Goal: Task Accomplishment & Management: Complete application form

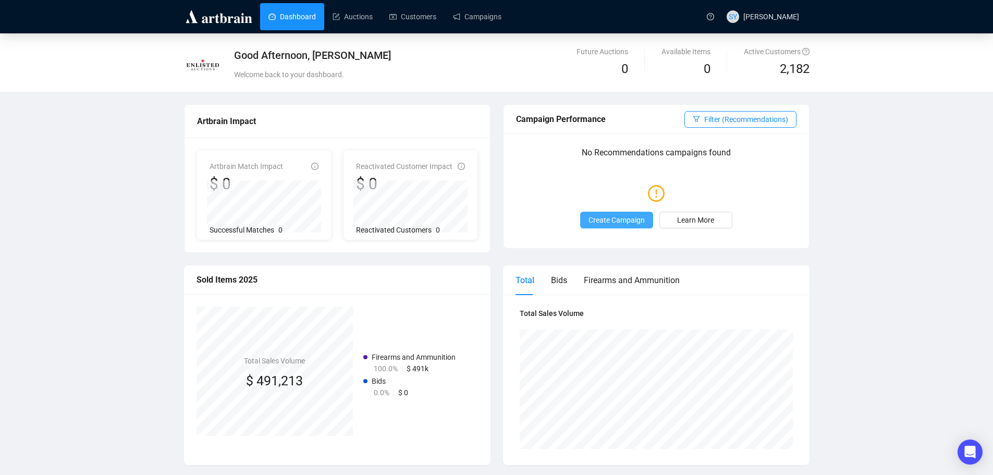
click at [610, 214] on span "Create Campaign" at bounding box center [616, 219] width 56 height 11
click at [461, 15] on link "Campaigns" at bounding box center [477, 16] width 48 height 27
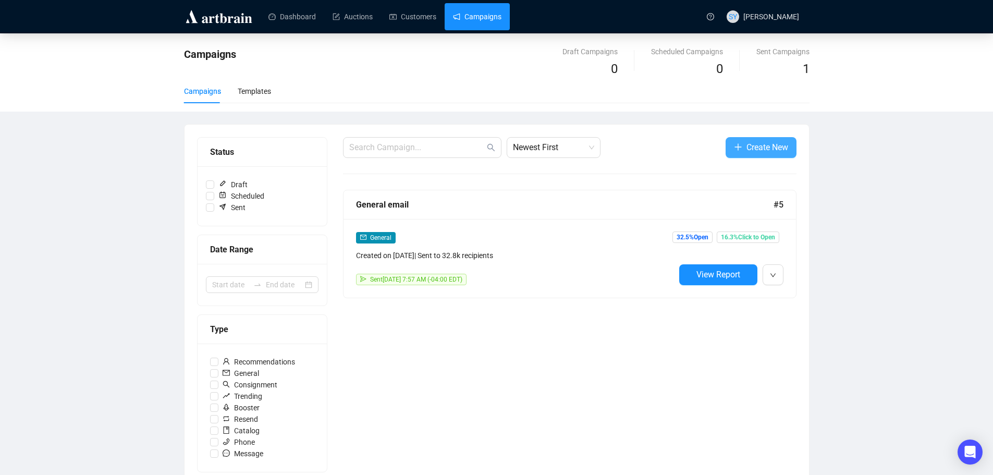
click at [757, 141] on span "Create New" at bounding box center [767, 147] width 42 height 13
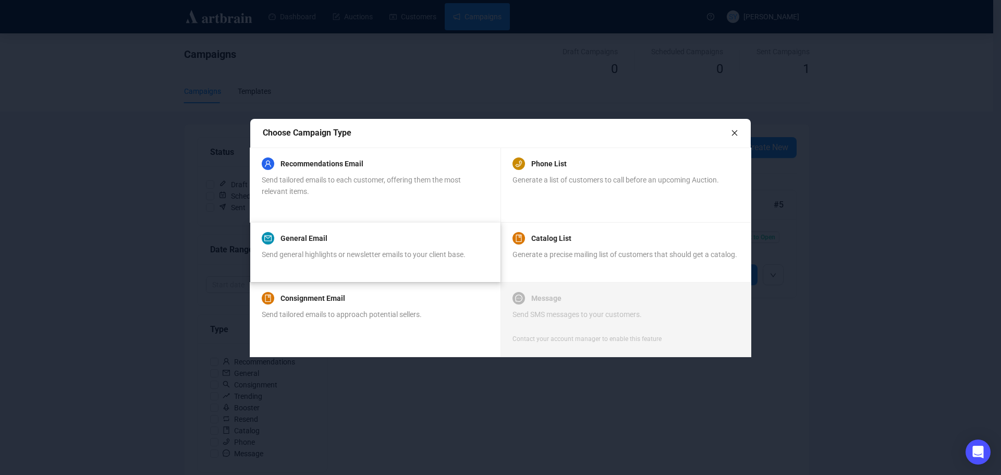
click at [386, 260] on div "Send general highlights or newsletter emails to your client base." at bounding box center [364, 260] width 204 height 23
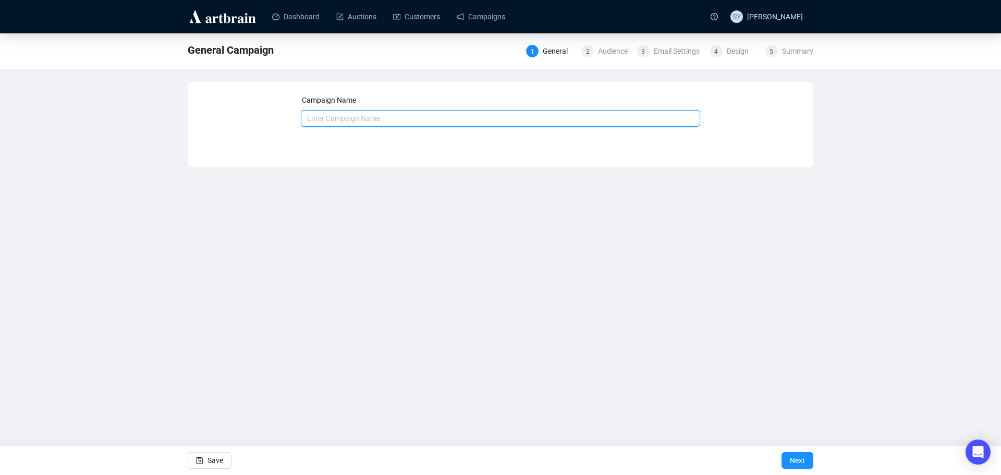
click at [349, 118] on input "text" at bounding box center [501, 118] width 400 height 17
type input "General Email"
click at [795, 457] on span "Next" at bounding box center [797, 460] width 15 height 29
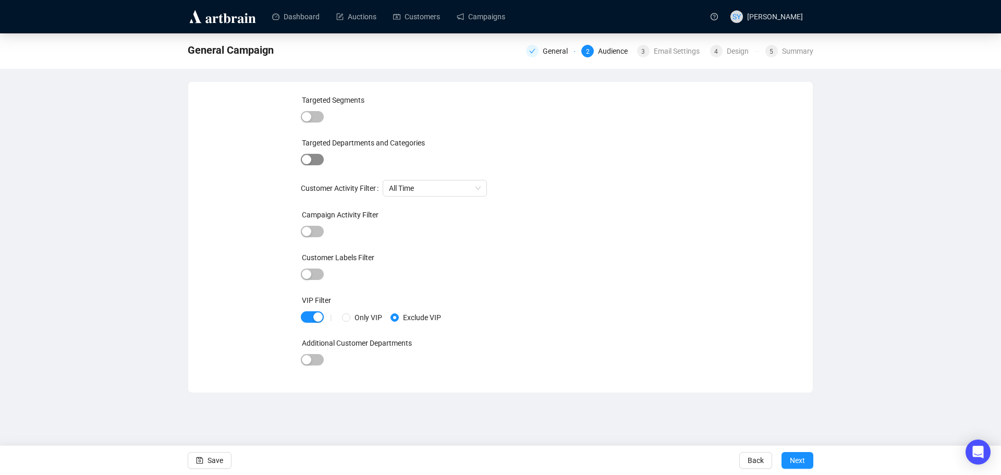
click at [314, 160] on span "button" at bounding box center [312, 159] width 23 height 11
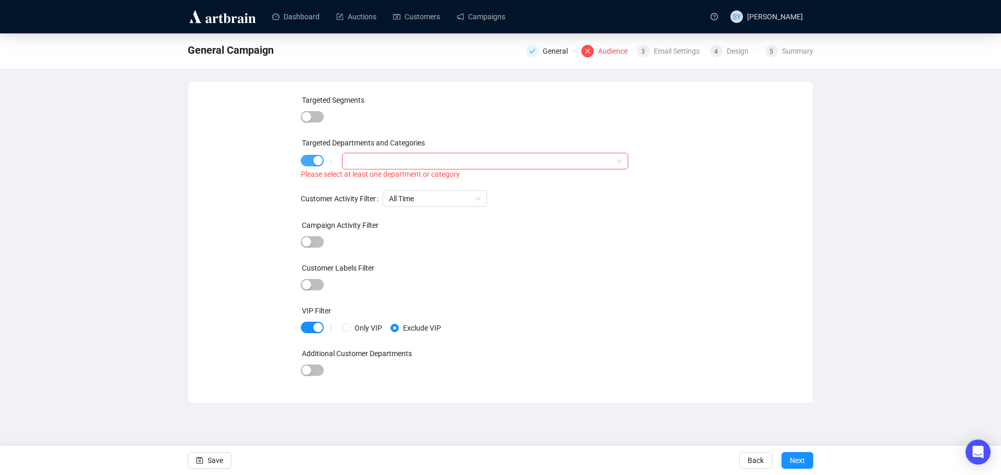
click at [314, 160] on div "button" at bounding box center [317, 160] width 9 height 9
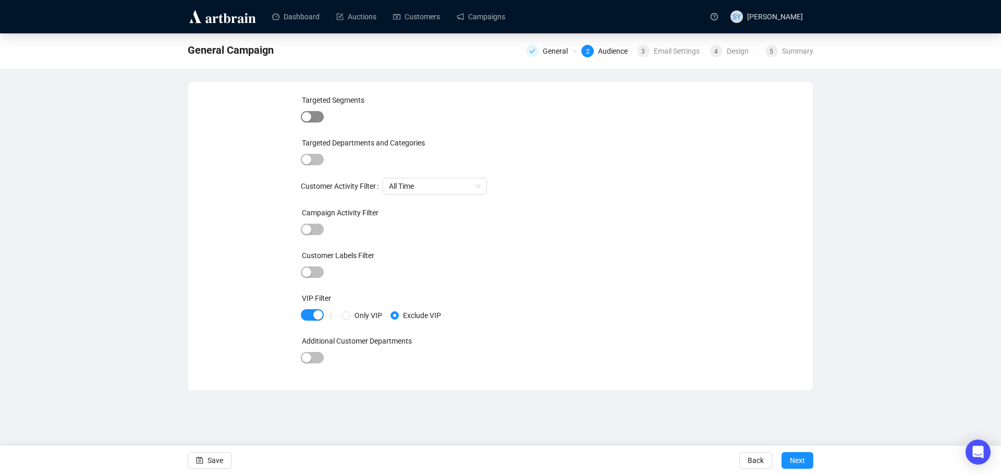
click at [314, 111] on span "button" at bounding box center [312, 116] width 23 height 11
click at [314, 111] on div at bounding box center [312, 118] width 23 height 15
click at [316, 122] on div "button" at bounding box center [317, 117] width 9 height 9
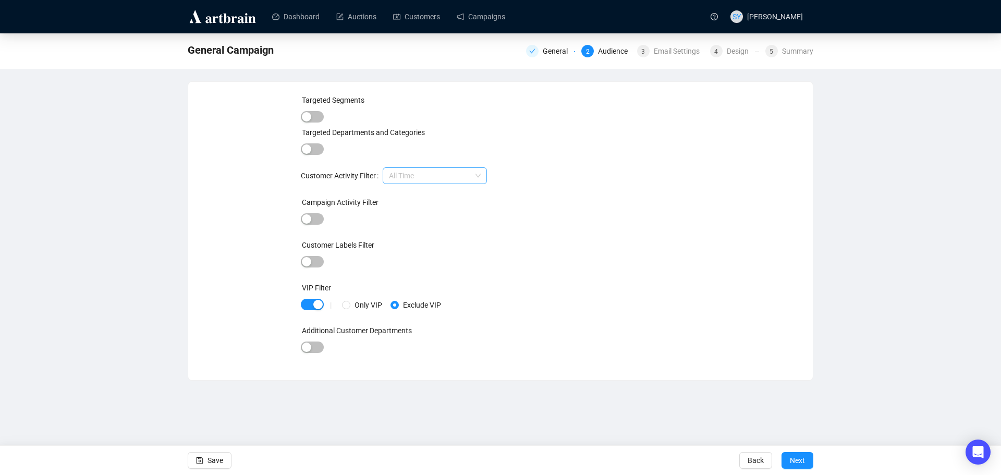
click at [419, 180] on span "All Time" at bounding box center [435, 176] width 92 height 16
click at [791, 455] on span "Next" at bounding box center [797, 460] width 15 height 29
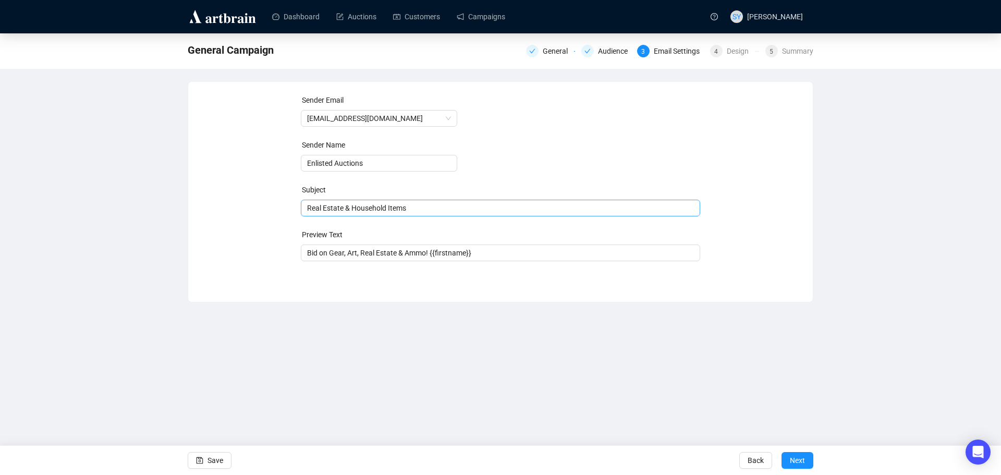
click at [422, 209] on span "Real Estate & Household Items" at bounding box center [501, 208] width 400 height 8
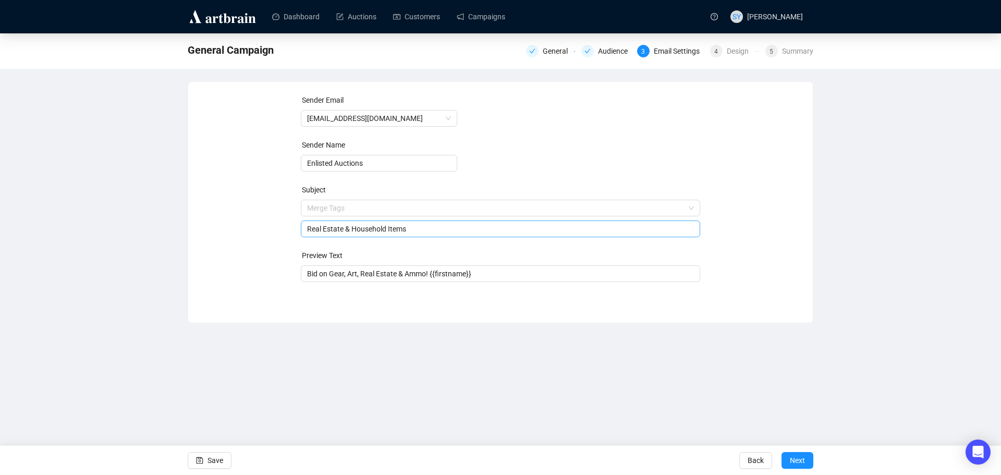
click at [422, 209] on input "search" at bounding box center [496, 208] width 378 height 16
click at [263, 211] on div "Sender Email [EMAIL_ADDRESS][DOMAIN_NAME] Sender Name Enlisted Auctions Subject…" at bounding box center [500, 194] width 599 height 200
click at [350, 213] on input "search" at bounding box center [496, 208] width 378 height 16
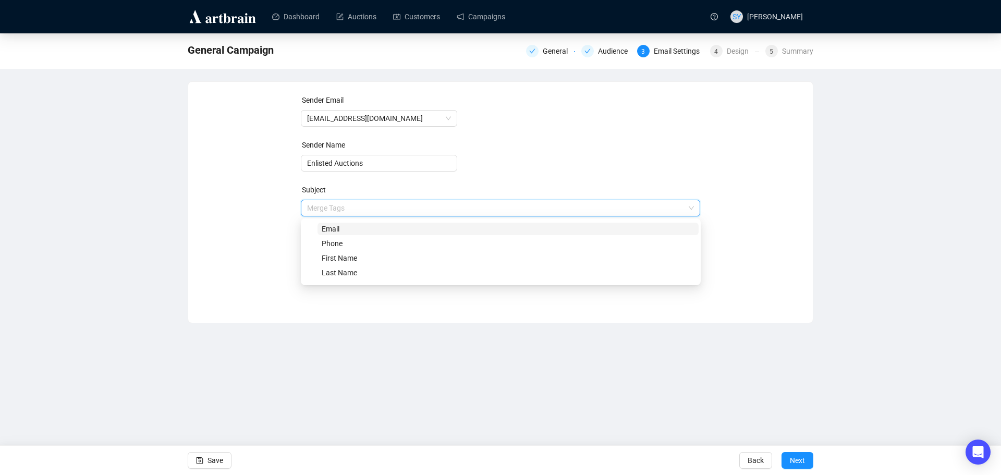
click at [350, 210] on input "search" at bounding box center [496, 208] width 378 height 16
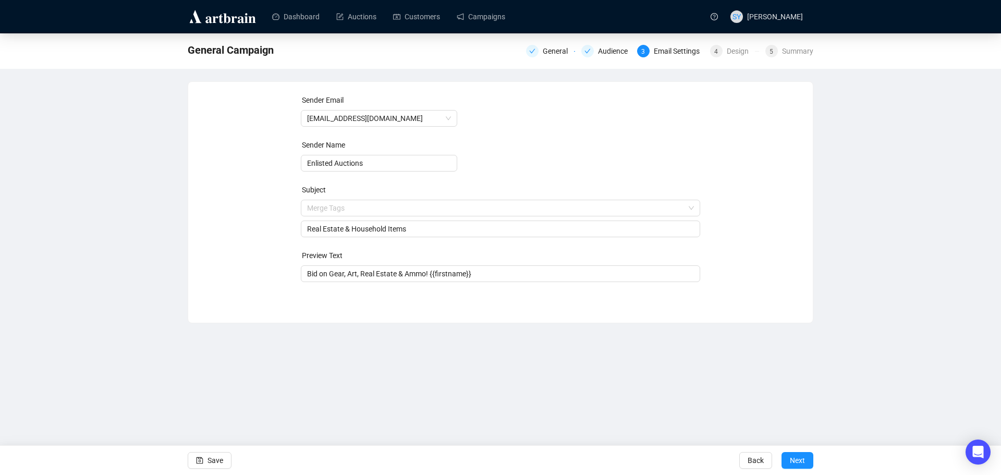
click at [273, 211] on div "Sender Email [EMAIL_ADDRESS][DOMAIN_NAME] Sender Name Enlisted Auctions Subject…" at bounding box center [500, 194] width 599 height 200
click at [362, 209] on input "search" at bounding box center [496, 208] width 378 height 16
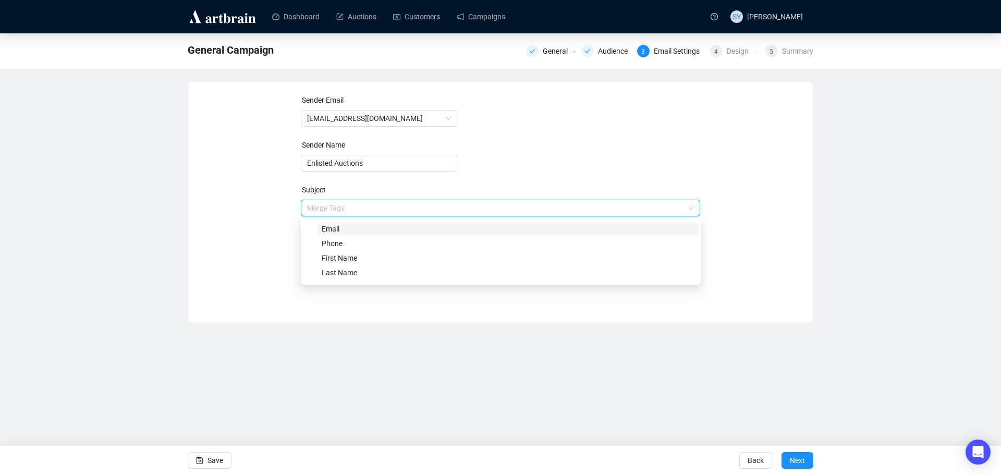
click at [689, 206] on span at bounding box center [500, 208] width 387 height 16
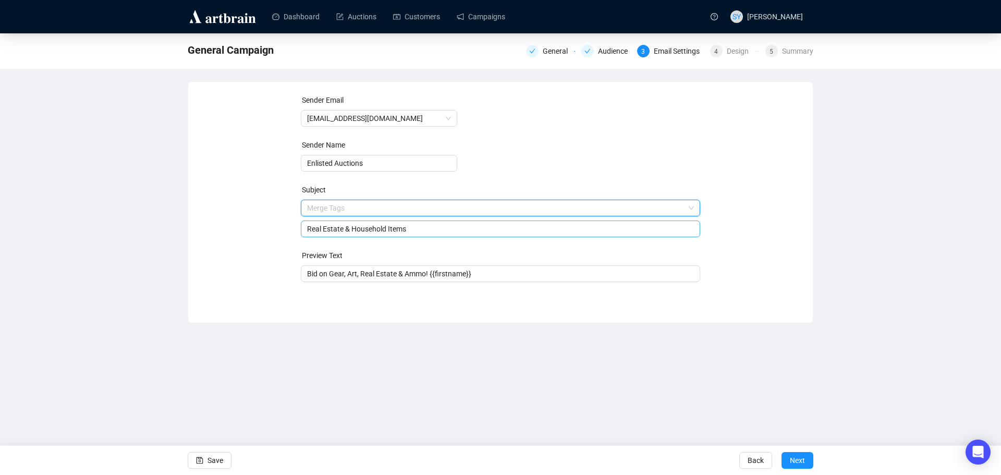
click at [461, 231] on input "Real Estate & Household Items" at bounding box center [500, 228] width 387 height 11
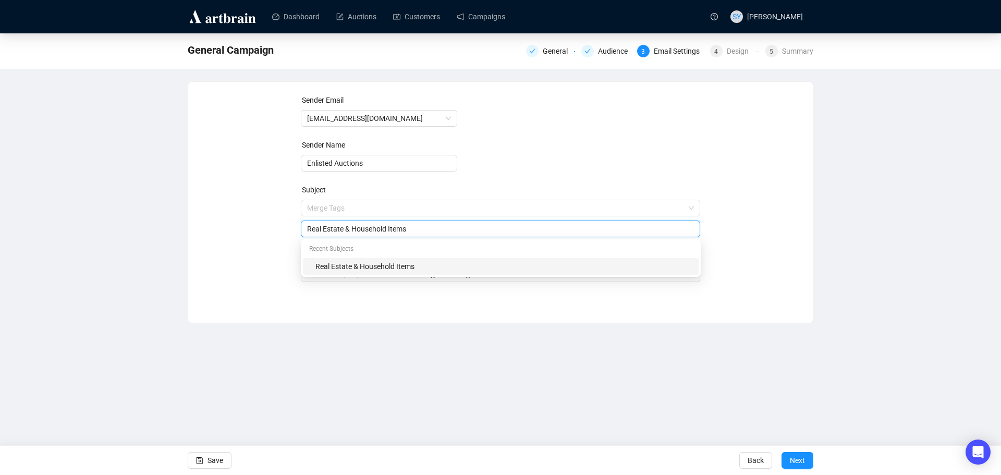
click at [461, 231] on input "Real Estate & Household Items" at bounding box center [500, 228] width 387 height 11
click at [449, 207] on input "search" at bounding box center [496, 208] width 378 height 16
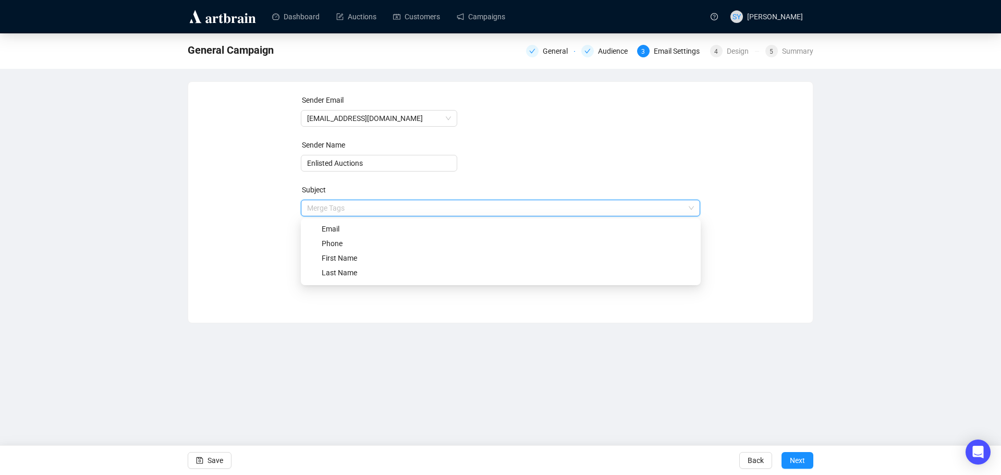
click at [264, 199] on div "Sender Email [EMAIL_ADDRESS][DOMAIN_NAME] Sender Name Enlisted Auctions Subject…" at bounding box center [500, 194] width 599 height 200
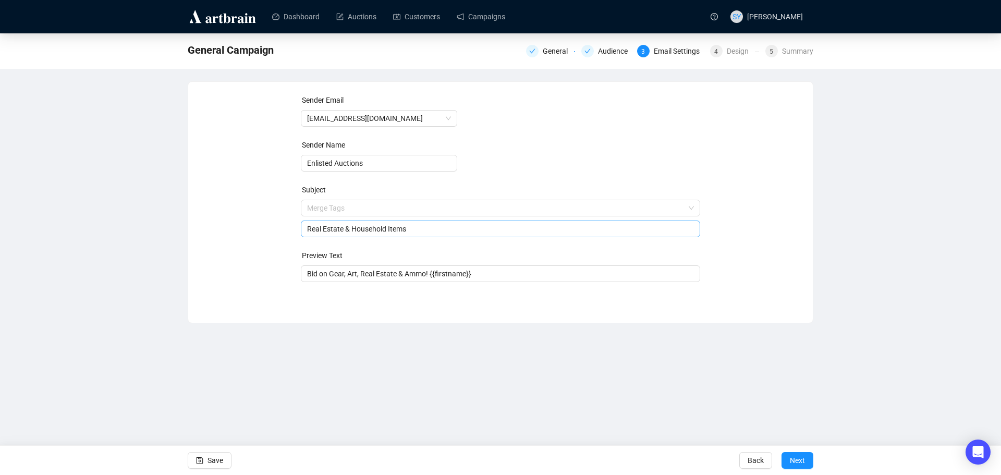
click at [374, 230] on input "Real Estate & Household Items" at bounding box center [500, 228] width 387 height 11
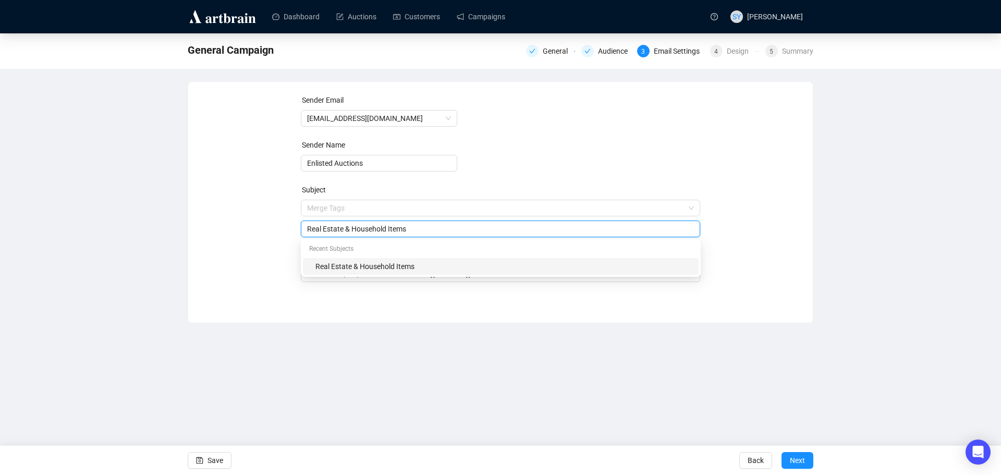
click at [374, 230] on input "Real Estate & Household Items" at bounding box center [500, 228] width 387 height 11
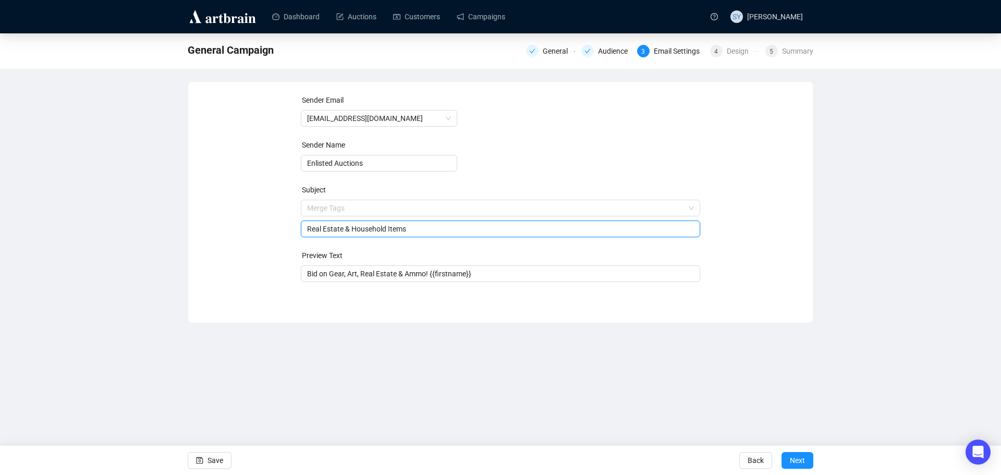
click at [358, 232] on input "Real Estate & Household Items" at bounding box center [500, 228] width 387 height 11
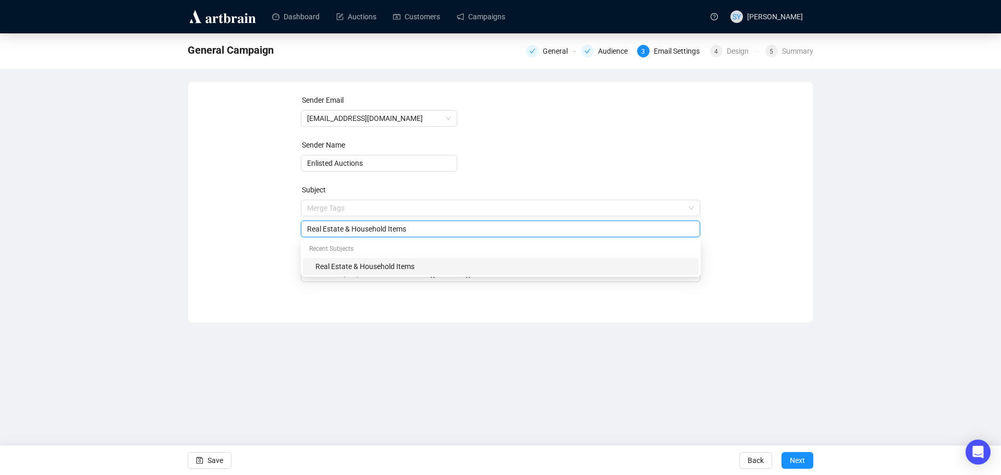
click at [358, 232] on input "Real Estate & Household Items" at bounding box center [500, 228] width 387 height 11
type input "E"
type input "Coins, Equipment, Real Estate & Building Material"
click at [357, 307] on div "Sender Email [EMAIL_ADDRESS][DOMAIN_NAME] Sender Name Enlisted Auctions Subject…" at bounding box center [500, 202] width 625 height 242
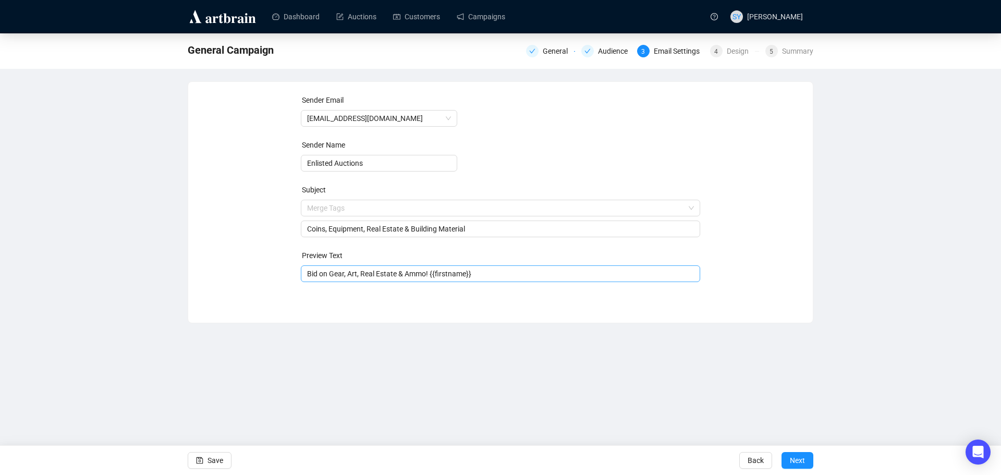
click at [352, 281] on div "Bid on Gear, Art, Real Estate & Ammo! {{firstname}}" at bounding box center [501, 273] width 400 height 17
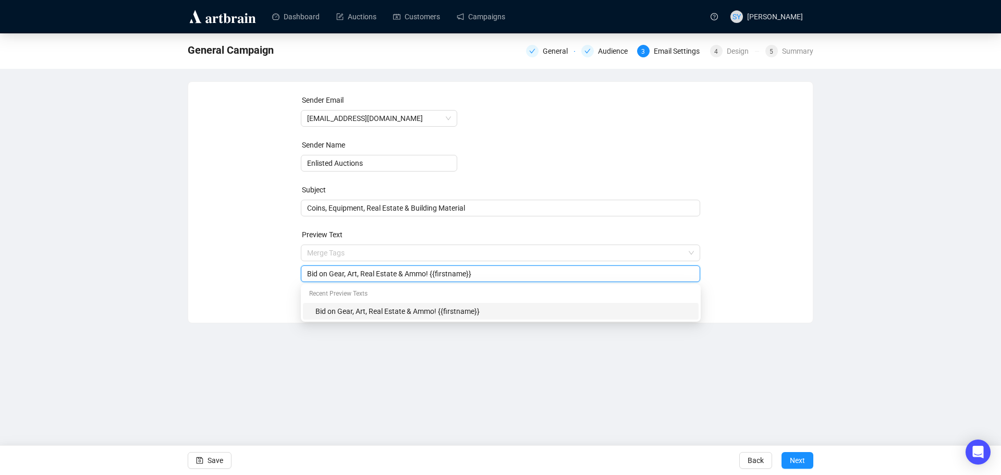
click at [356, 276] on input "Bid on Gear, Art, Real Estate & Ammo! {{firstname}}" at bounding box center [500, 273] width 387 height 11
type input "Bid for big iron, gold coins, a house or a new silver set!"
click at [418, 350] on div "Dashboard Auctions Customers Campaigns SY [PERSON_NAME] General Campaign Genera…" at bounding box center [500, 237] width 1001 height 475
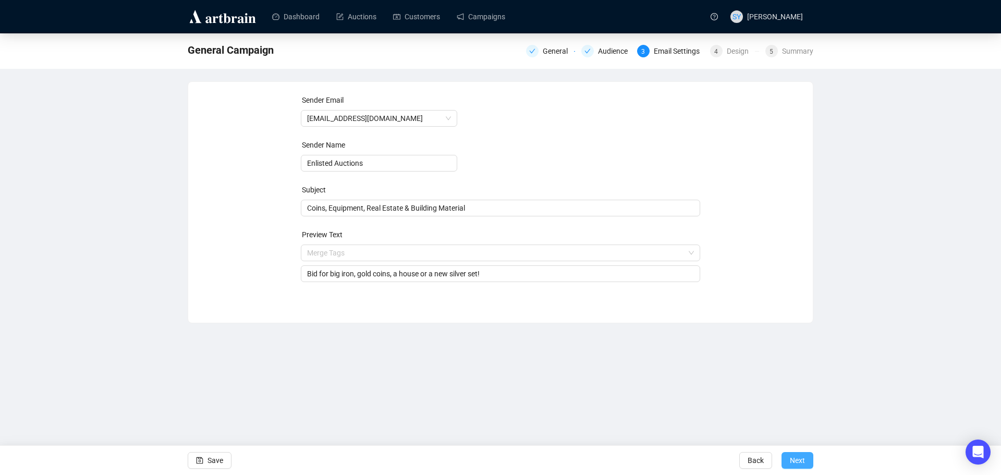
click at [800, 459] on span "Next" at bounding box center [797, 460] width 15 height 29
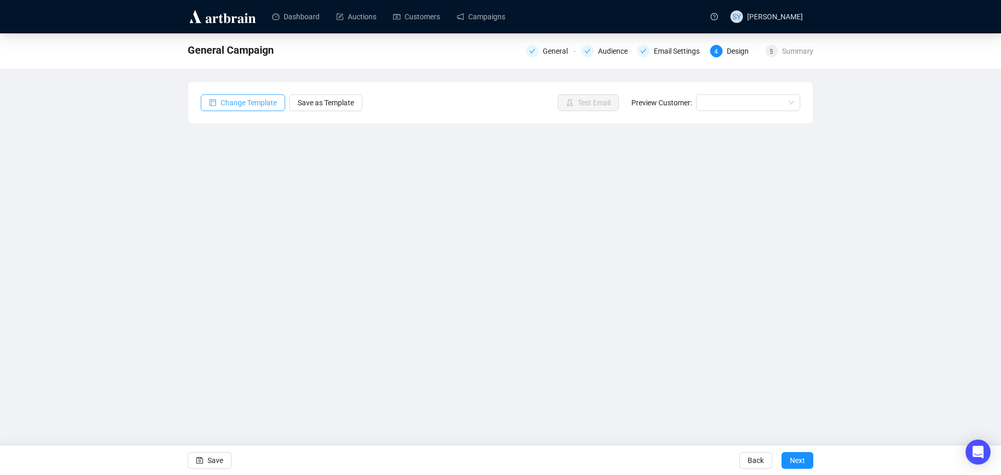
click at [237, 104] on span "Change Template" at bounding box center [248, 102] width 56 height 11
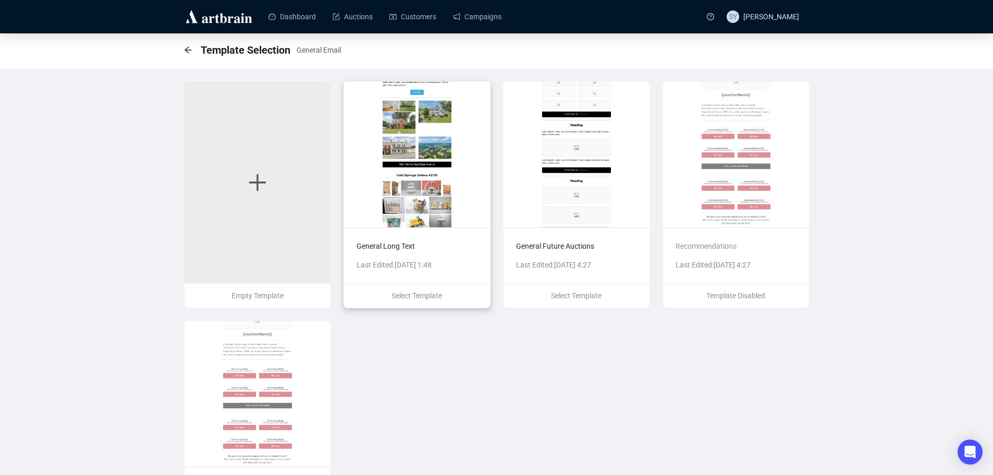
click at [408, 150] on img at bounding box center [416, 154] width 147 height 146
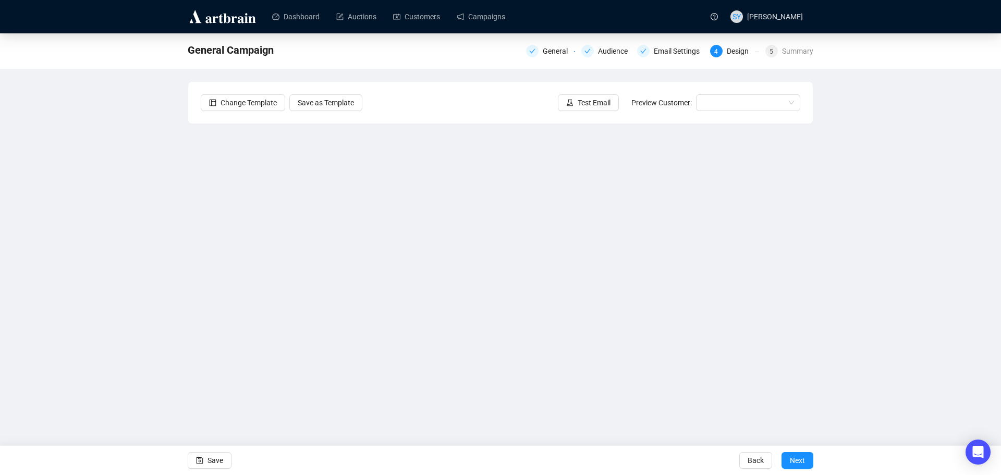
click at [883, 292] on div "General Campaign General Audience Email Settings 4 Design 5 Summary Change Temp…" at bounding box center [500, 225] width 1001 height 385
click at [904, 304] on div "General Campaign General Audience Email Settings 4 Design 5 Summary Change Temp…" at bounding box center [500, 225] width 1001 height 385
click at [609, 101] on span "Test Email" at bounding box center [593, 102] width 33 height 11
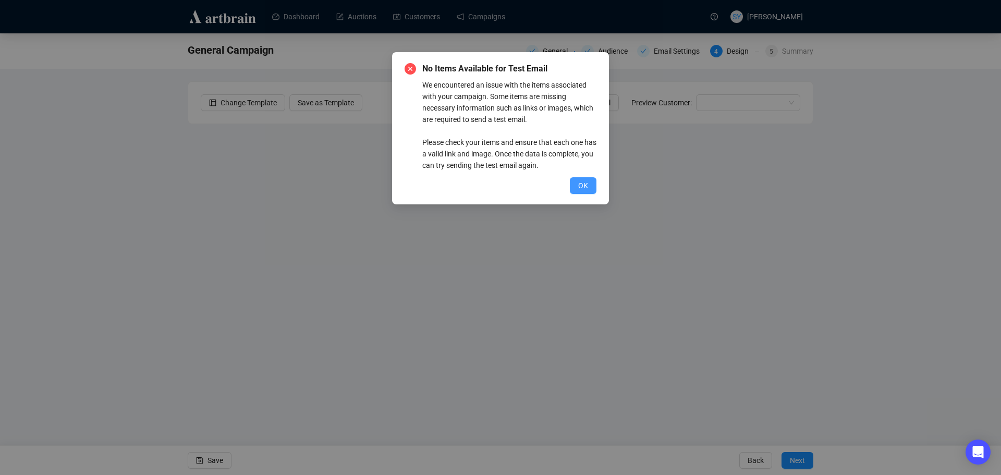
click at [585, 183] on span "OK" at bounding box center [583, 185] width 10 height 11
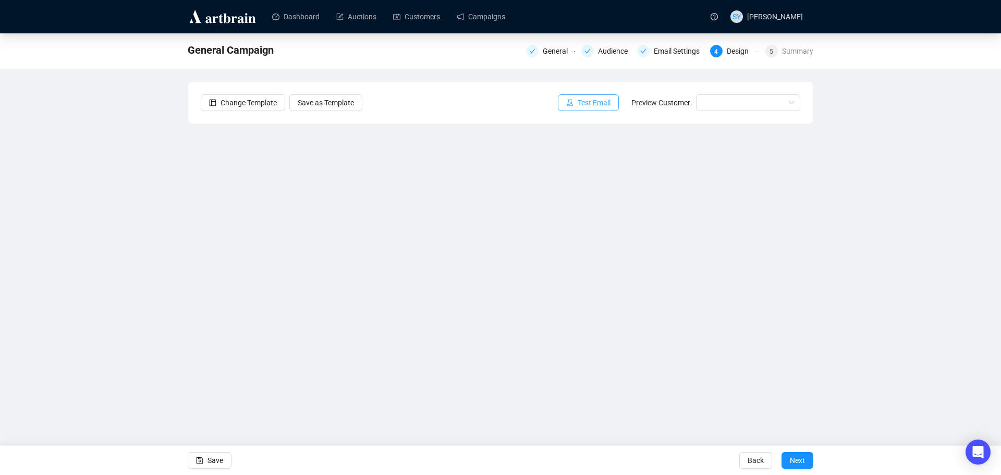
click at [600, 102] on span "Test Email" at bounding box center [593, 102] width 33 height 11
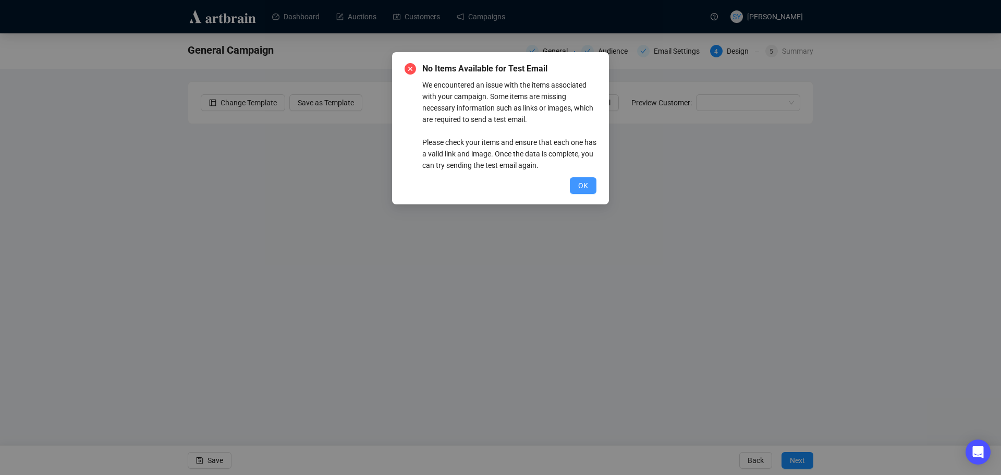
click at [583, 182] on span "OK" at bounding box center [583, 185] width 10 height 11
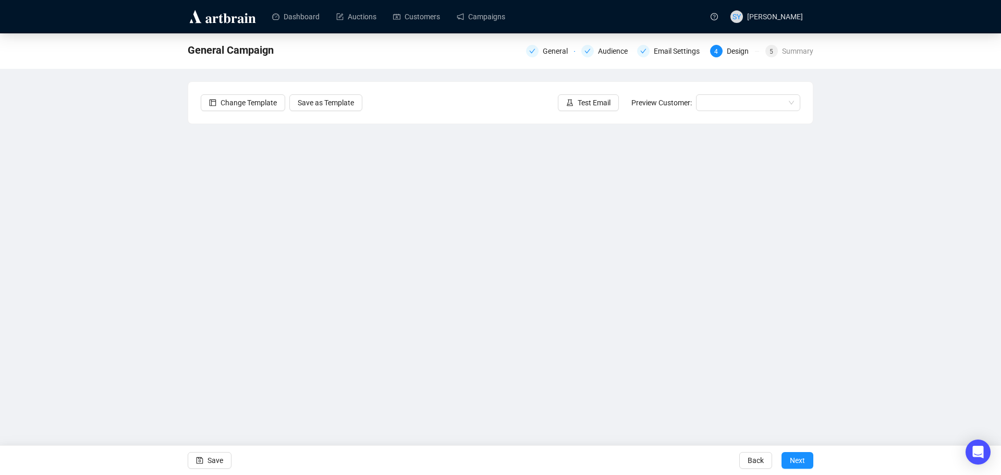
click at [555, 374] on div "Send Test Emails Enter up to 20 Test Email Addresses Send Test Emails" at bounding box center [500, 237] width 1001 height 475
click at [525, 277] on div "Send Test Emails Enter up to 20 Test Email Addresses Send Test Emails" at bounding box center [500, 237] width 1001 height 475
click at [526, 331] on div "Send Test Emails Enter up to 20 Test Email Addresses Send Test Emails" at bounding box center [500, 237] width 1001 height 475
click at [483, 328] on div "Send Test Emails Enter up to 20 Test Email Addresses Send Test Emails" at bounding box center [500, 237] width 1001 height 475
click at [483, 306] on div "Send Test Emails Enter up to 20 Test Email Addresses Send Test Emails" at bounding box center [500, 237] width 1001 height 475
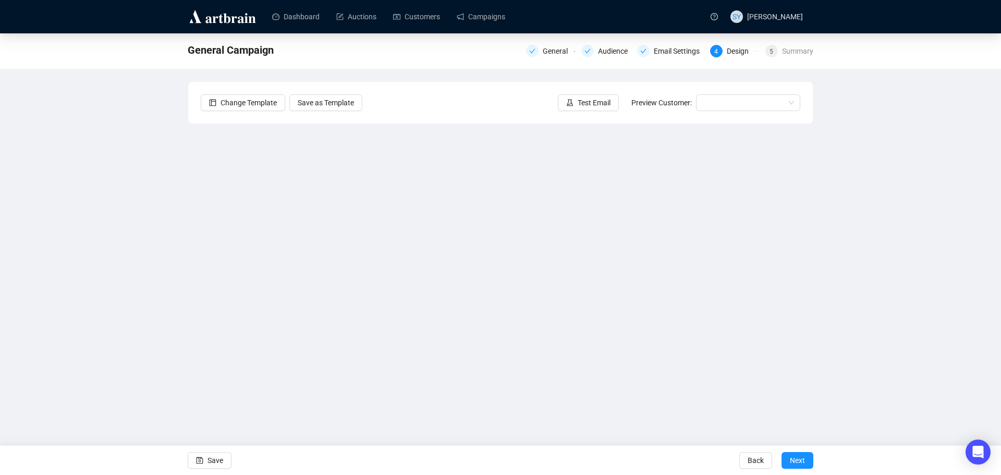
click at [480, 296] on div "Send Test Emails Enter up to 20 Test Email Addresses Send Test Emails" at bounding box center [500, 237] width 1001 height 475
click at [537, 220] on div "Send Test Emails Enter up to 20 Test Email Addresses Send Test Emails" at bounding box center [500, 237] width 1001 height 475
click at [450, 394] on div "Send Test Emails Enter up to 20 Test Email Addresses Send Test Emails" at bounding box center [500, 237] width 1001 height 475
click at [565, 183] on div "Send Test Emails Enter up to 20 Test Email Addresses Send Test Emails" at bounding box center [500, 237] width 1001 height 475
click at [559, 244] on div "Send Test Emails Enter up to 20 Test Email Addresses Send Test Emails" at bounding box center [500, 237] width 1001 height 475
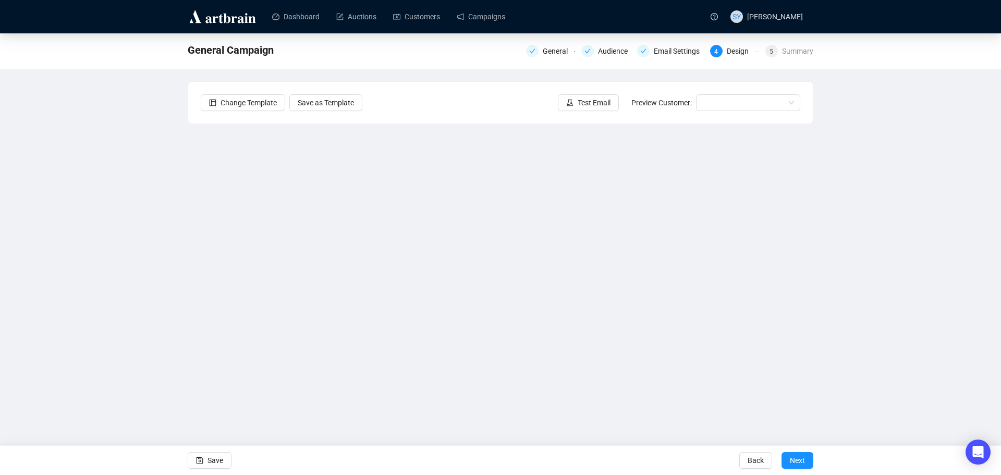
click at [788, 460] on div "Send Test Emails Enter up to 20 Test Email Addresses Send Test Emails" at bounding box center [500, 237] width 1001 height 475
click at [448, 278] on div "Send Test Emails Enter up to 20 Test Email Addresses Send Test Emails" at bounding box center [500, 237] width 1001 height 475
click at [443, 239] on div "Send Test Emails Enter up to 20 Test Email Addresses Send Test Emails" at bounding box center [500, 237] width 1001 height 475
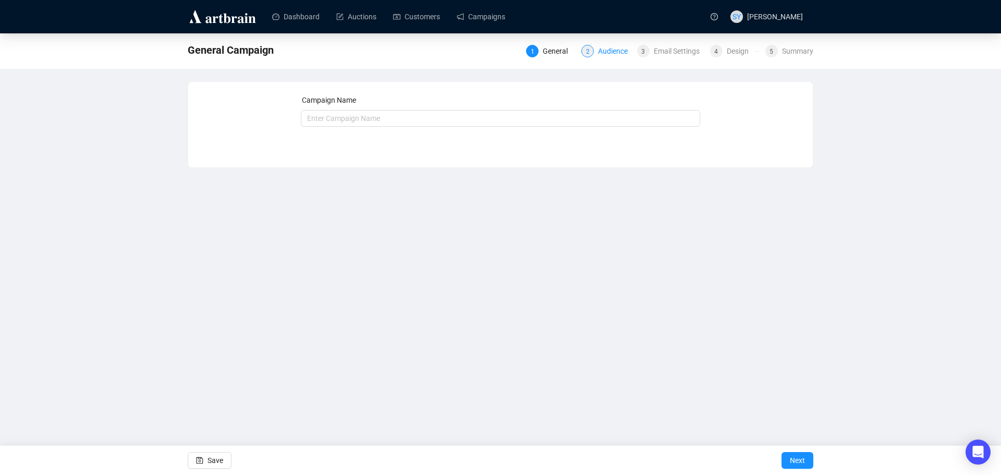
click at [621, 52] on div "Audience" at bounding box center [616, 51] width 36 height 13
click at [662, 52] on div "Email Settings" at bounding box center [679, 51] width 52 height 13
click at [643, 48] on span "3" at bounding box center [643, 51] width 4 height 7
click at [563, 55] on div "General" at bounding box center [557, 51] width 31 height 13
click at [461, 116] on input "text" at bounding box center [501, 118] width 400 height 17
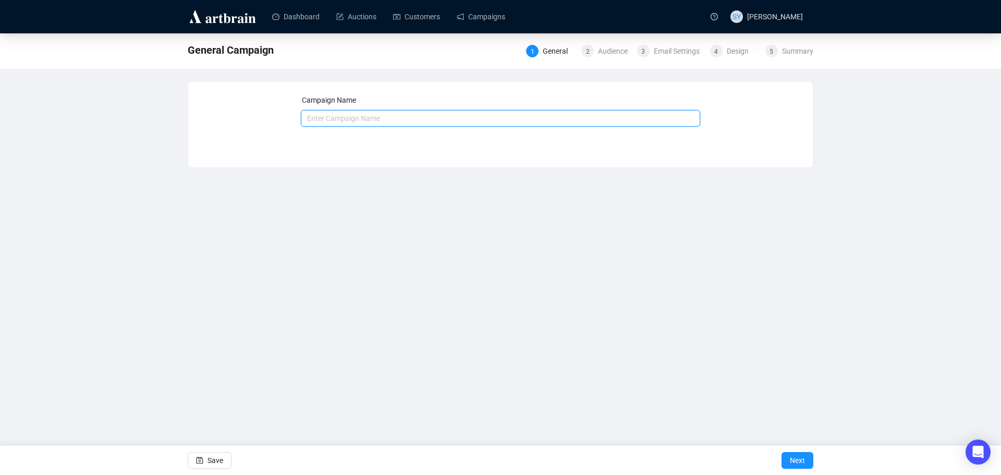
type input "General email"
click at [796, 461] on span "Next" at bounding box center [797, 460] width 15 height 29
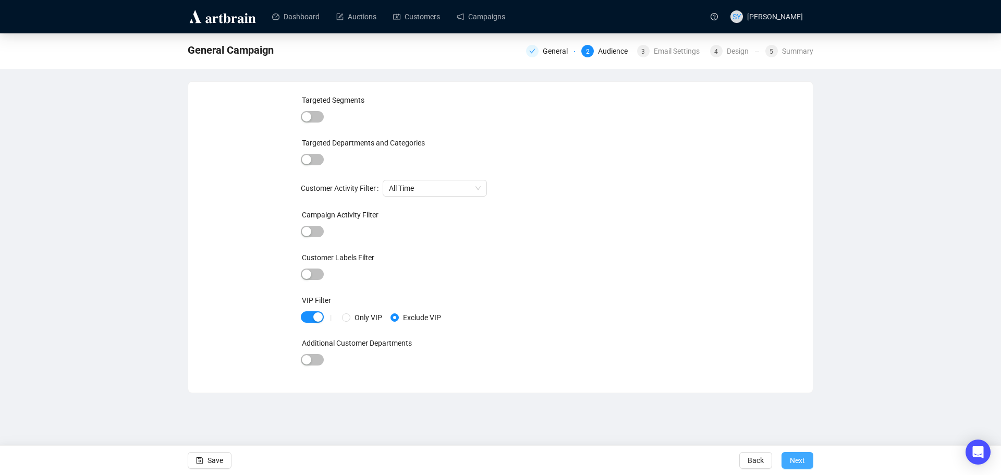
click at [792, 460] on span "Next" at bounding box center [797, 460] width 15 height 29
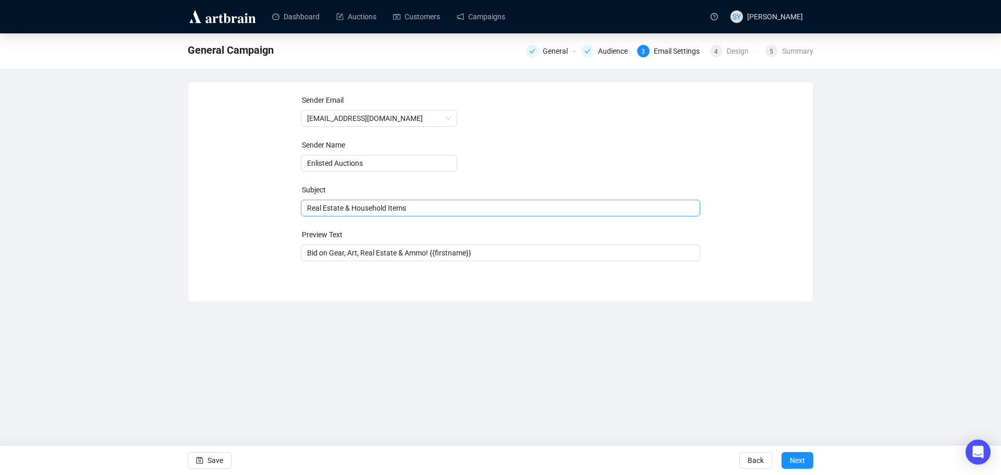
click at [339, 209] on span "Real Estate & Household Items" at bounding box center [501, 208] width 400 height 8
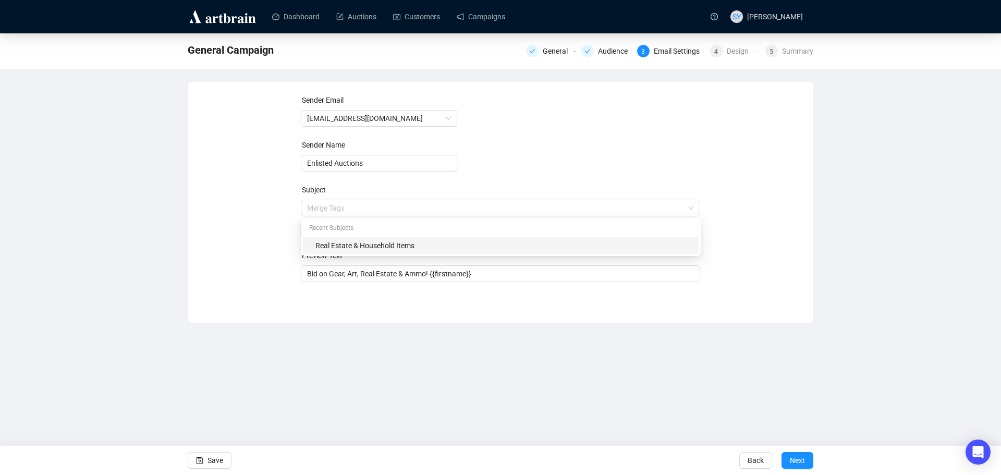
click at [339, 209] on input "search" at bounding box center [496, 208] width 378 height 16
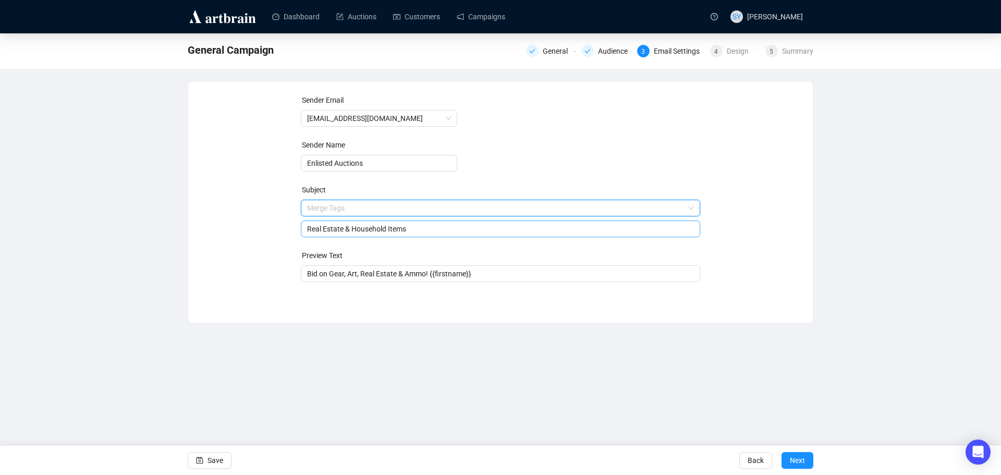
click at [339, 209] on input "search" at bounding box center [496, 208] width 378 height 16
click at [328, 230] on input "Real Estate & Household Items" at bounding box center [500, 228] width 387 height 11
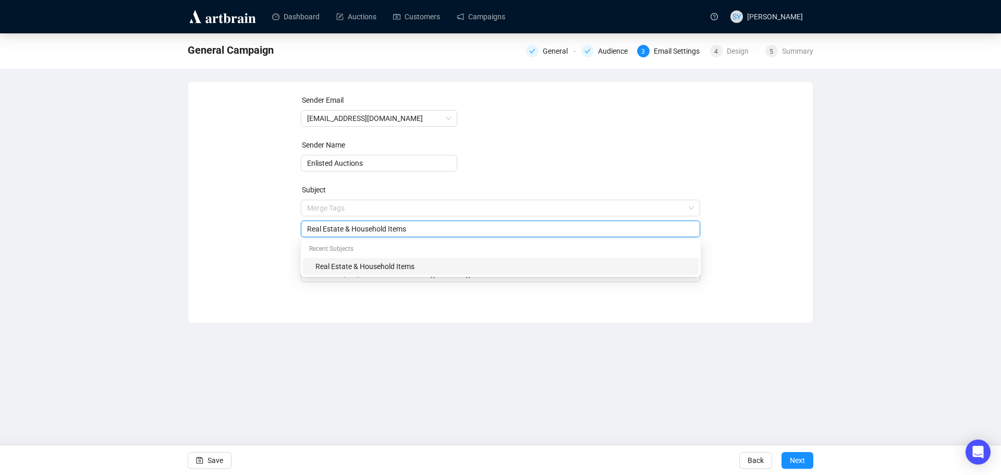
click at [328, 230] on input "Real Estate & Household Items" at bounding box center [500, 228] width 387 height 11
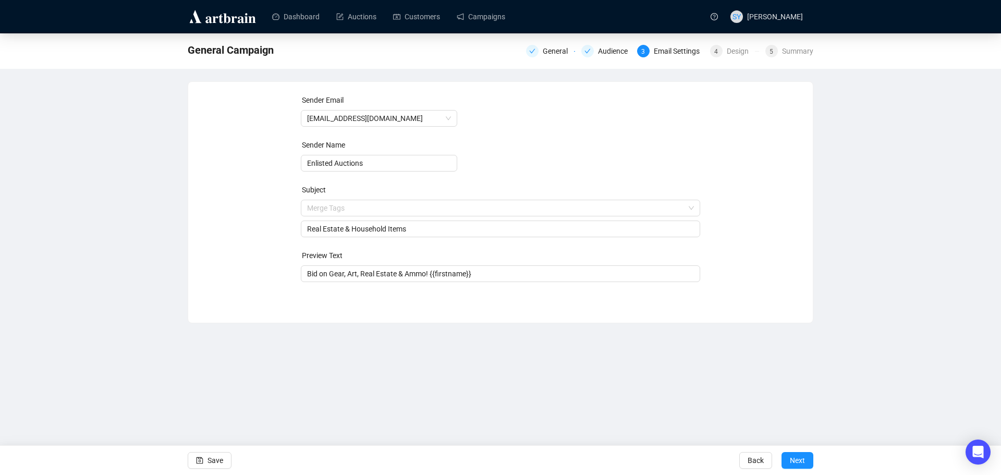
click at [271, 238] on div "Sender Email [EMAIL_ADDRESS][DOMAIN_NAME] Sender Name Enlisted Auctions Subject…" at bounding box center [500, 194] width 599 height 200
click at [336, 232] on input "Real Estate & Household Items" at bounding box center [500, 228] width 387 height 11
